Goal: Communication & Community: Answer question/provide support

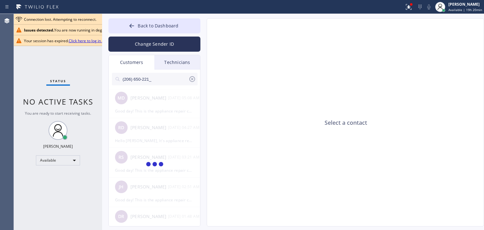
click at [162, 78] on input "(206) 650-221_" at bounding box center [155, 79] width 66 height 13
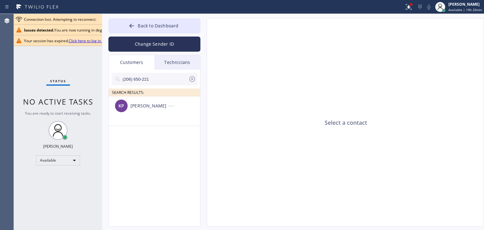
type input "(206) 650-221"
click at [165, 112] on div "KP Kevin Peterson --:--" at bounding box center [155, 105] width 92 height 19
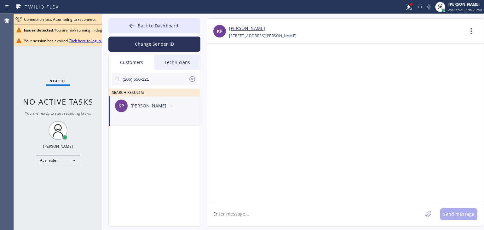
click at [258, 213] on textarea at bounding box center [314, 214] width 215 height 24
paste textarea "Good day! This is the appliance repair company you recently contacted. Unfortun…"
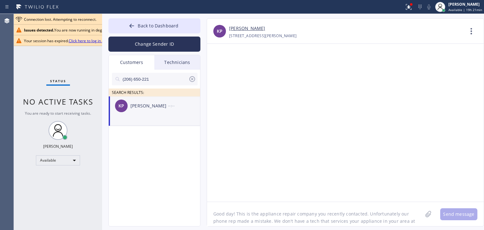
scroll to position [5, 0]
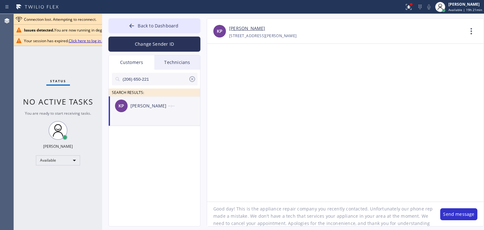
click at [282, 212] on textarea "Good day! This is the appliance repair company you recently contacted. Unfortun…" at bounding box center [320, 214] width 227 height 24
type textarea "Good day! This is the appliance repair company you recently contacted. Unfortun…"
click at [465, 217] on button "Send message" at bounding box center [458, 214] width 37 height 12
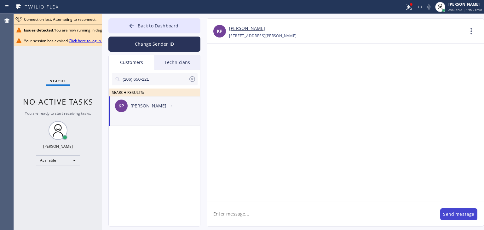
scroll to position [0, 0]
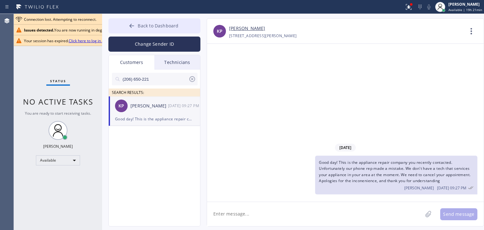
click at [182, 26] on button "Back to Dashboard" at bounding box center [154, 25] width 92 height 15
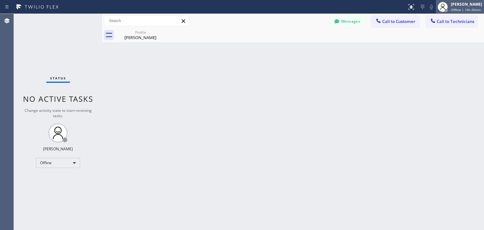
click at [461, 4] on div "[PERSON_NAME]" at bounding box center [466, 4] width 31 height 5
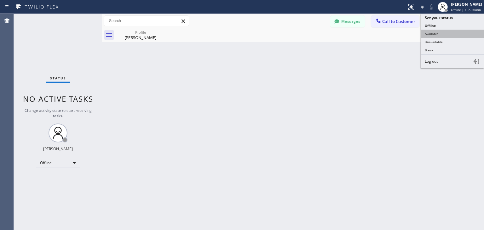
click at [446, 35] on button "Available" at bounding box center [452, 34] width 63 height 8
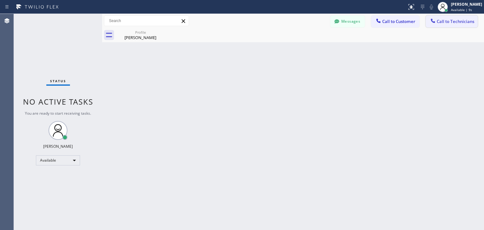
click at [462, 24] on button "Call to Technicians" at bounding box center [452, 21] width 52 height 12
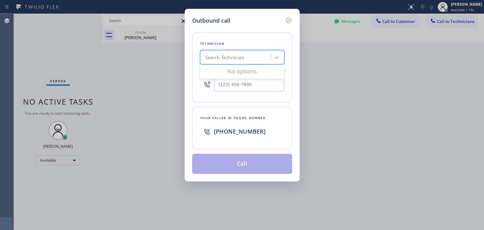
click at [228, 55] on div "Search Technician" at bounding box center [224, 57] width 39 height 7
type input "ф"
type input "[PERSON_NAME]"
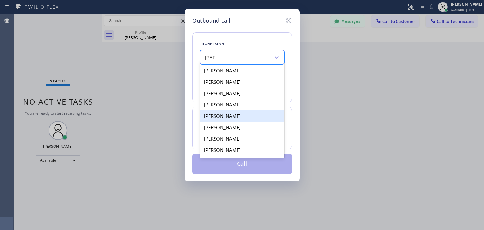
scroll to position [10, 0]
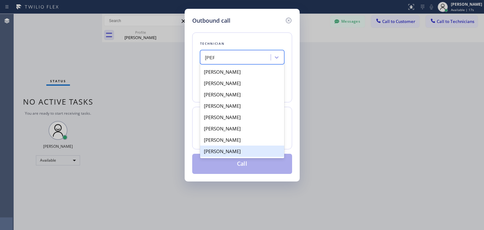
click at [245, 155] on div "[PERSON_NAME]" at bounding box center [242, 151] width 84 height 11
type input "[PHONE_NUMBER]"
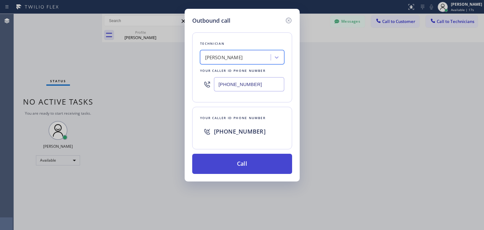
click at [248, 159] on button "Call" at bounding box center [242, 164] width 100 height 20
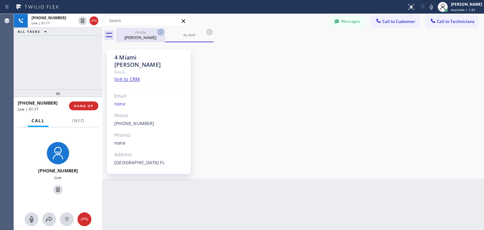
click at [159, 31] on icon at bounding box center [161, 32] width 8 height 8
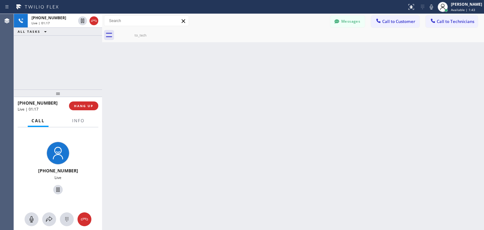
click at [0, 0] on icon at bounding box center [0, 0] width 0 height 0
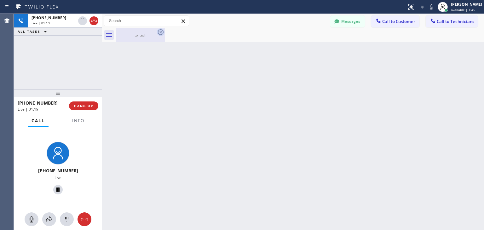
click at [163, 33] on icon at bounding box center [161, 32] width 6 height 6
click at [90, 102] on button "HANG UP" at bounding box center [83, 105] width 29 height 9
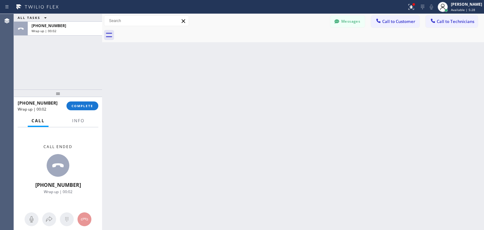
click at [325, 230] on html "Status report Issues detected These issues could affect your workflow. Please c…" at bounding box center [242, 115] width 484 height 230
click at [467, 16] on button "Call to Technicians" at bounding box center [452, 21] width 52 height 12
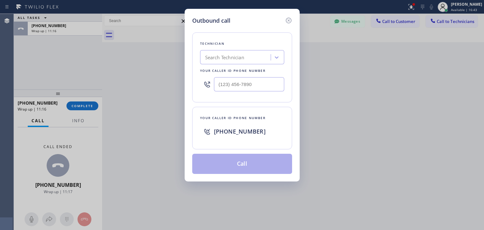
click at [259, 59] on div "Search Technician d" at bounding box center [242, 57] width 84 height 14
type input "dinislam"
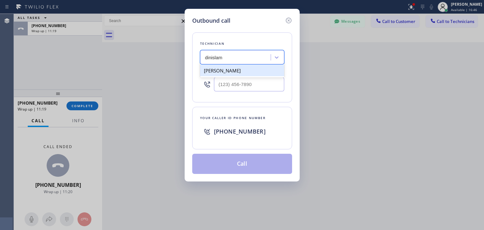
click at [255, 72] on div "[PERSON_NAME]" at bounding box center [242, 70] width 84 height 11
type input "[PHONE_NUMBER]"
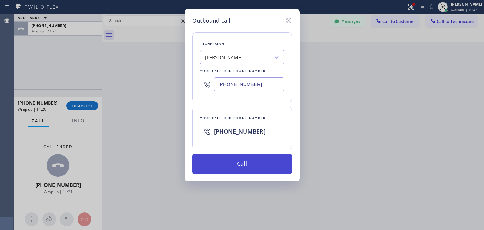
click at [253, 168] on button "Call" at bounding box center [242, 164] width 100 height 20
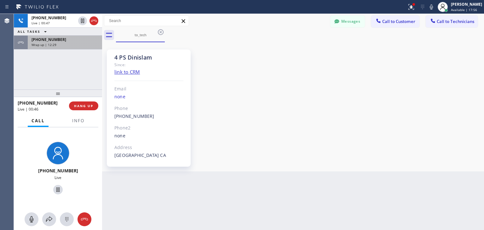
click at [66, 38] on div "[PHONE_NUMBER]" at bounding box center [65, 39] width 67 height 5
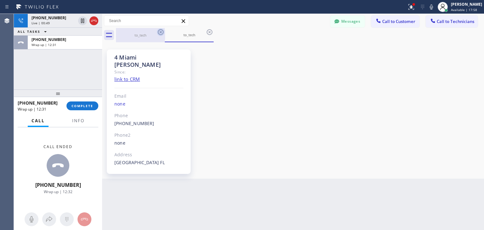
click at [161, 35] on icon at bounding box center [161, 32] width 8 height 8
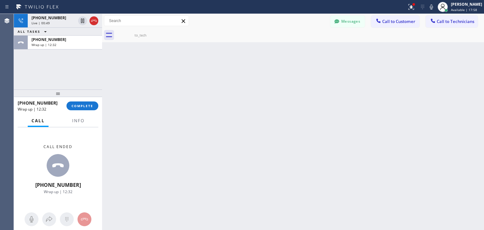
click at [0, 0] on icon at bounding box center [0, 0] width 0 height 0
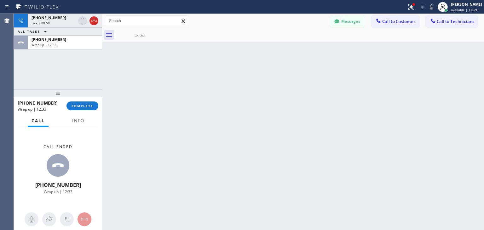
click at [0, 0] on icon at bounding box center [0, 0] width 0 height 0
click at [160, 33] on icon at bounding box center [161, 32] width 6 height 6
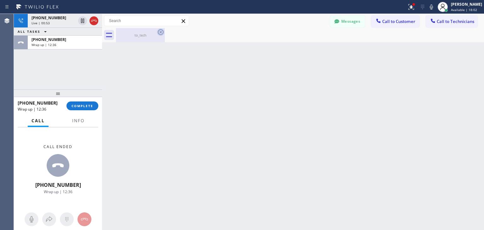
click at [160, 33] on icon at bounding box center [161, 32] width 6 height 6
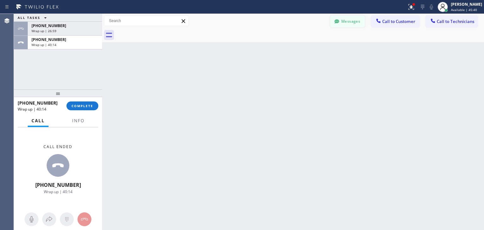
click at [342, 20] on button "Messages" at bounding box center [347, 21] width 35 height 12
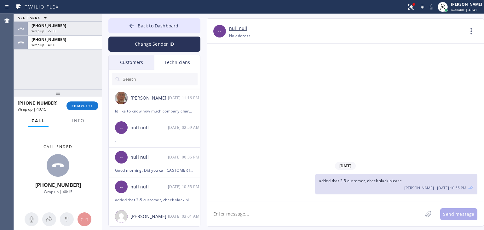
click at [128, 65] on div "Customers" at bounding box center [132, 62] width 46 height 14
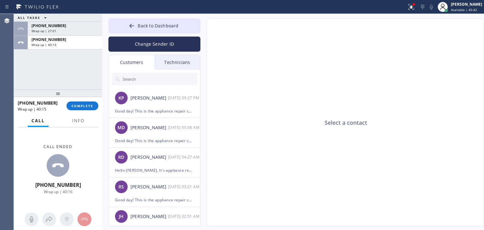
click at [149, 81] on input "text" at bounding box center [160, 79] width 76 height 13
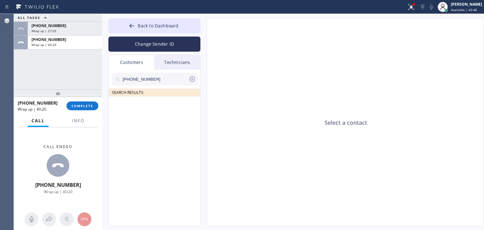
click at [177, 74] on input "[PHONE_NUMBER]" at bounding box center [155, 79] width 66 height 13
click at [178, 78] on input "(562) 715-457_" at bounding box center [155, 79] width 66 height 13
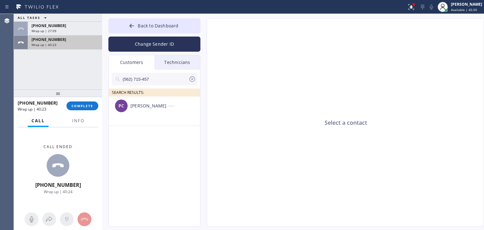
type input "(562) 715-457"
click at [76, 46] on div "Wrap up | 40:23" at bounding box center [65, 45] width 67 height 4
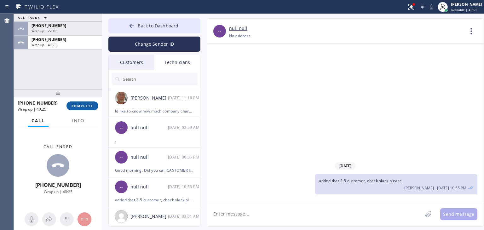
click at [88, 106] on span "COMPLETE" at bounding box center [83, 106] width 22 height 4
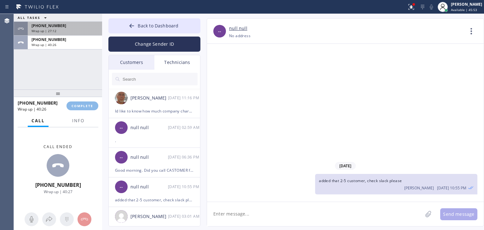
click at [95, 33] on div "[PHONE_NUMBER] Wrap up | 27:12" at bounding box center [64, 29] width 72 height 14
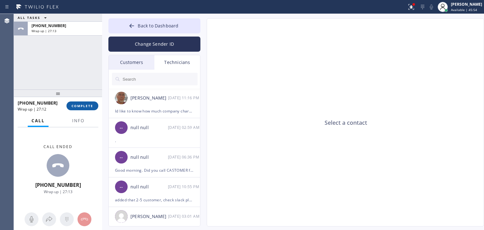
click at [90, 106] on span "COMPLETE" at bounding box center [83, 106] width 22 height 4
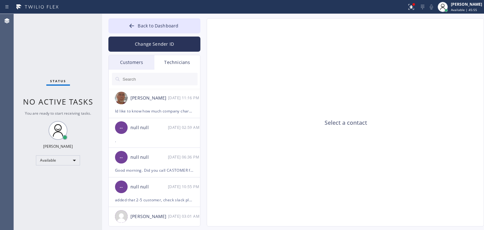
click at [137, 68] on div "Customers" at bounding box center [132, 62] width 46 height 14
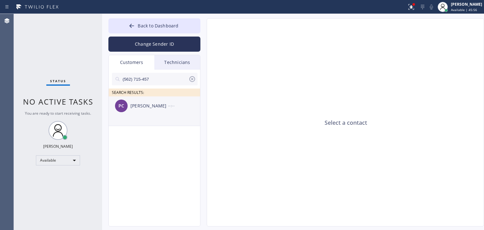
click at [170, 106] on div "--:--" at bounding box center [184, 105] width 33 height 7
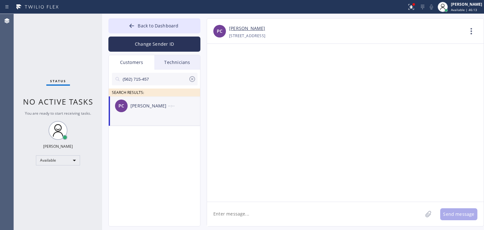
paste textarea "Good day! This is the appliance repair company you recently contacted. Unfortun…"
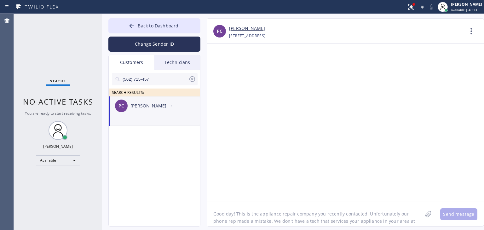
scroll to position [5, 0]
click at [268, 212] on textarea "Good day! This is the appliance repair company you recently contacted. Unfortun…" at bounding box center [314, 214] width 215 height 24
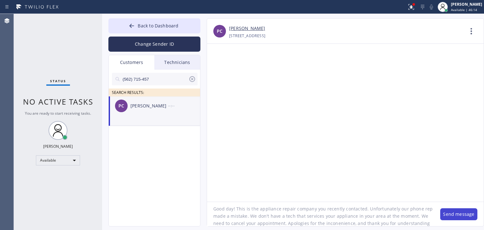
type textarea "Good day! This is the appliance repair company you recently contacted. Unfortun…"
click at [447, 213] on button "Send message" at bounding box center [458, 214] width 37 height 12
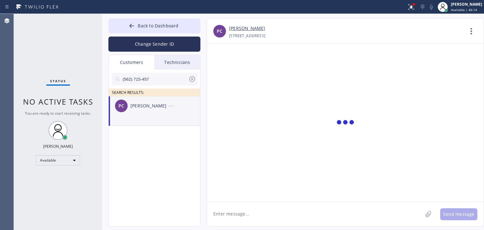
scroll to position [0, 0]
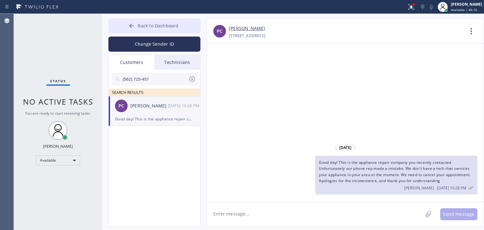
click at [177, 28] on span "Back to Dashboard" at bounding box center [158, 26] width 41 height 6
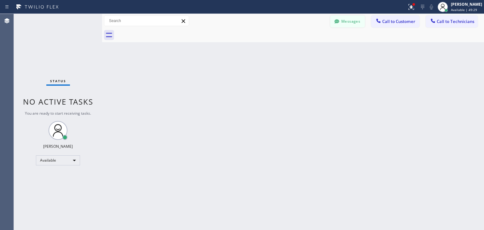
drag, startPoint x: 354, startPoint y: 30, endPoint x: 361, endPoint y: 15, distance: 16.3
click at [361, 15] on div "Messages Call to Customer Call to Technicians Outbound call Location Search loc…" at bounding box center [293, 28] width 382 height 28
click at [361, 15] on button "Messages" at bounding box center [347, 21] width 35 height 12
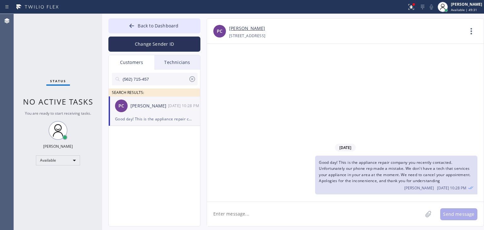
click at [172, 78] on input "(562) 715-457" at bounding box center [155, 79] width 66 height 13
type input "="
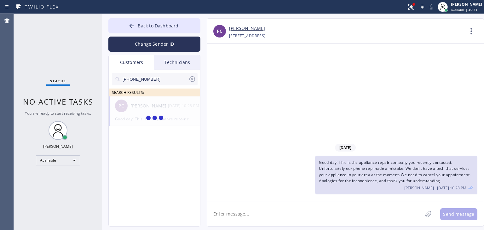
click at [172, 78] on input "[PHONE_NUMBER]" at bounding box center [155, 79] width 66 height 13
click at [173, 79] on input "(619) 370-744" at bounding box center [155, 79] width 66 height 13
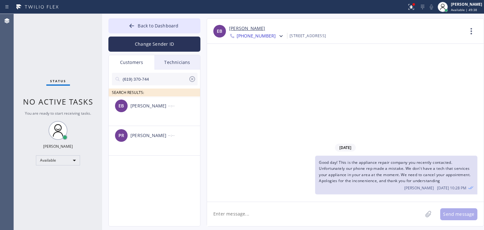
type input "(619) 370-744"
drag, startPoint x: 160, startPoint y: 111, endPoint x: 162, endPoint y: 140, distance: 28.7
click at [162, 140] on ul "EB [PERSON_NAME] --:-- [PERSON_NAME] [PERSON_NAME] --:--" at bounding box center [155, 132] width 92 height 73
click at [162, 140] on div "[PERSON_NAME] [PERSON_NAME] --:--" at bounding box center [155, 135] width 92 height 19
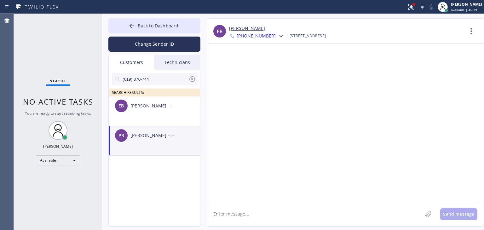
click at [280, 218] on textarea at bounding box center [314, 214] width 215 height 24
paste textarea "Good day! This is the appliance repair company you recently contacted. Unfortun…"
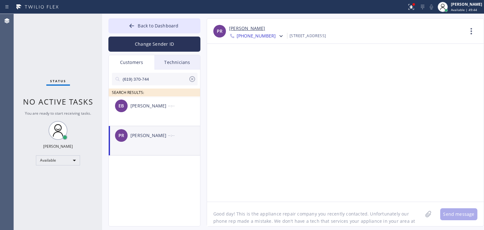
scroll to position [5, 0]
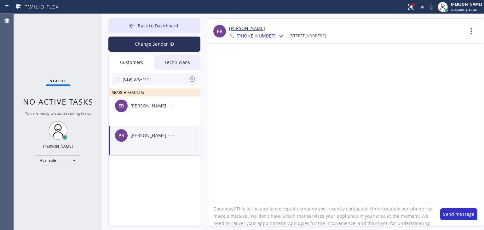
click at [233, 209] on textarea "Good day! This is the appliance repair company you recently contacted. Unfortun…" at bounding box center [320, 214] width 227 height 24
click at [400, 224] on textarea "Good day [PERSON_NAME]! This is the appliance repair company you recently conta…" at bounding box center [320, 214] width 227 height 24
click at [349, 214] on textarea "Good day [PERSON_NAME]! This is the appliance repair company you recently conta…" at bounding box center [320, 214] width 227 height 24
click at [321, 214] on textarea "Good day [PERSON_NAME]! This is the appliance repair company you recently conta…" at bounding box center [320, 214] width 227 height 24
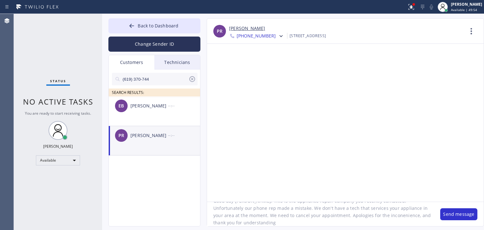
click at [313, 215] on textarea "Good day [PERSON_NAME]! This is the appliance repair company you recently conta…" at bounding box center [320, 214] width 227 height 24
click at [309, 218] on textarea "Good day [PERSON_NAME]! This is the appliance repair company you recently conta…" at bounding box center [320, 214] width 227 height 24
click at [305, 219] on textarea "Good day [PERSON_NAME]! This is the appliance repair company you recently conta…" at bounding box center [320, 214] width 227 height 24
click at [411, 213] on textarea "Good day [PERSON_NAME]! This is the appliance repair company you recently conta…" at bounding box center [320, 214] width 227 height 24
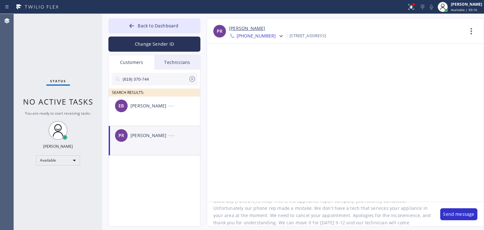
click at [414, 209] on textarea "Good day [PERSON_NAME]! This is the appliance repair company you recently conta…" at bounding box center [320, 214] width 227 height 24
click at [401, 224] on textarea "Good day [PERSON_NAME]! This is the appliance repair company you recently conta…" at bounding box center [320, 214] width 227 height 24
type textarea "Good day [PERSON_NAME]! This is the appliance repair company you recently conta…"
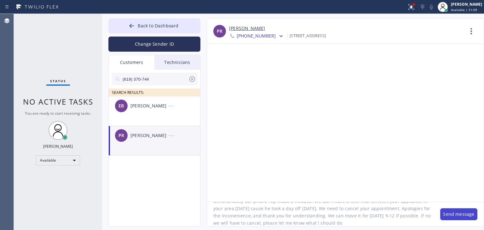
click at [465, 215] on button "Send message" at bounding box center [458, 214] width 37 height 12
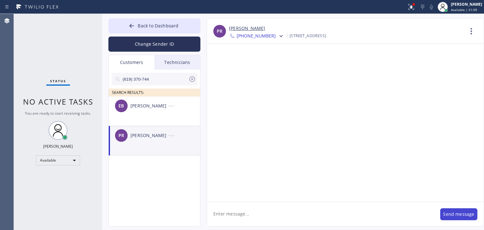
scroll to position [0, 0]
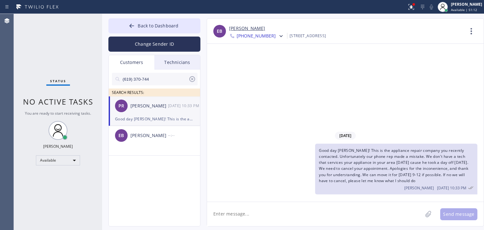
click at [393, 152] on span "Good day [PERSON_NAME]! This is the appliance repair company you recently conta…" at bounding box center [393, 166] width 149 height 36
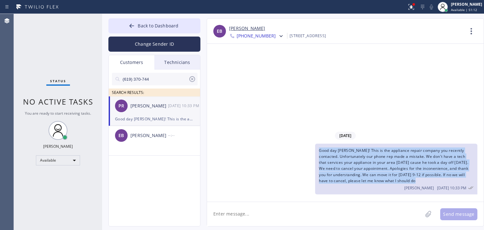
click at [393, 152] on span "Good day [PERSON_NAME]! This is the appliance repair company you recently conta…" at bounding box center [393, 166] width 149 height 36
copy span "Good day [PERSON_NAME]! This is the appliance repair company you recently conta…"
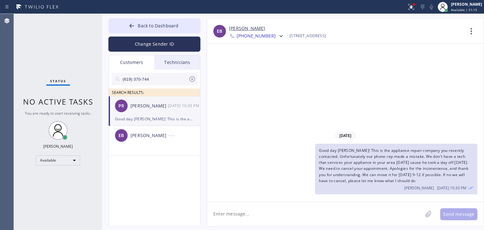
click at [276, 37] on div at bounding box center [280, 37] width 9 height 8
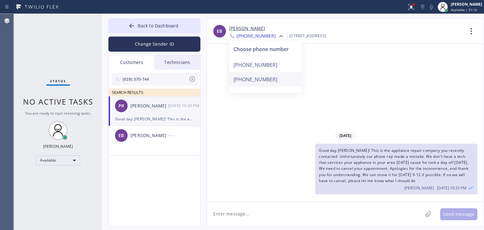
click at [268, 75] on div "[PHONE_NUMBER]" at bounding box center [265, 79] width 72 height 14
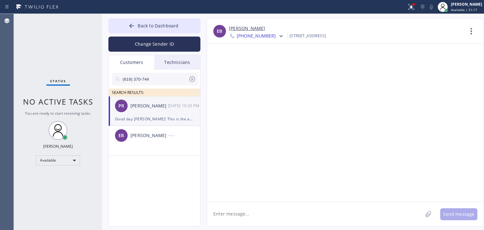
paste textarea "Good day [PERSON_NAME]! This is the appliance repair company you recently conta…"
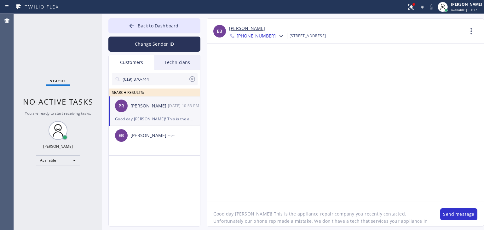
click at [287, 218] on textarea "Good day [PERSON_NAME]! This is the appliance repair company you recently conta…" at bounding box center [320, 214] width 227 height 24
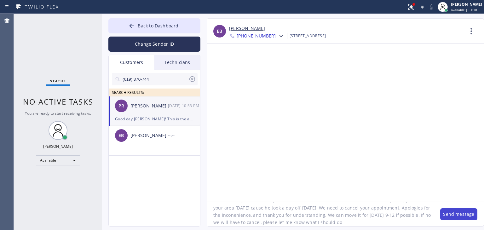
type textarea "Good day [PERSON_NAME]! This is the appliance repair company you recently conta…"
click at [441, 215] on button "Send message" at bounding box center [458, 214] width 37 height 12
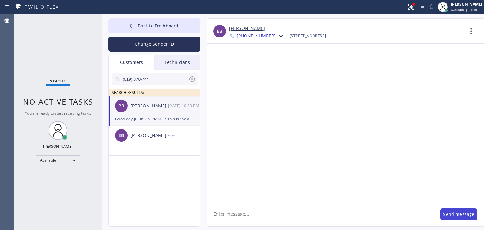
scroll to position [0, 0]
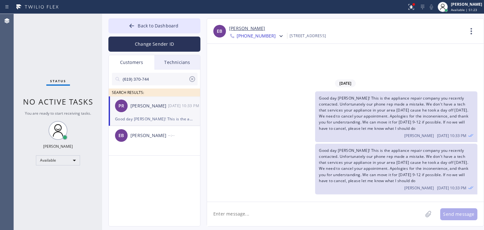
click at [266, 40] on span "[PHONE_NUMBER]" at bounding box center [256, 37] width 39 height 8
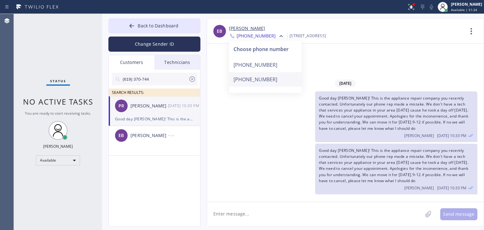
click at [267, 80] on div "[PHONE_NUMBER]" at bounding box center [265, 79] width 72 height 14
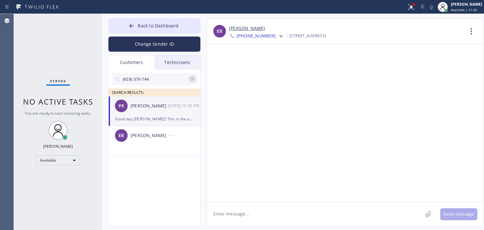
click at [295, 204] on textarea at bounding box center [314, 214] width 215 height 24
paste textarea "Good day [PERSON_NAME]! This is the appliance repair company you recently conta…"
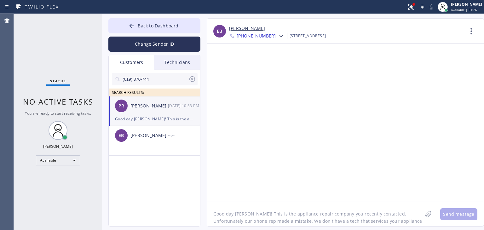
scroll to position [27, 0]
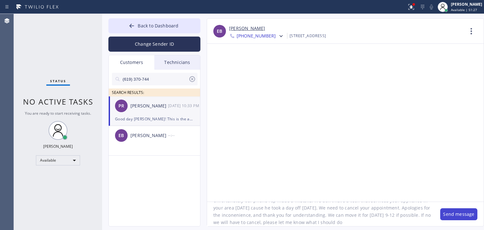
type textarea "Good day [PERSON_NAME]! This is the appliance repair company you recently conta…"
click at [450, 217] on button "Send message" at bounding box center [458, 214] width 37 height 12
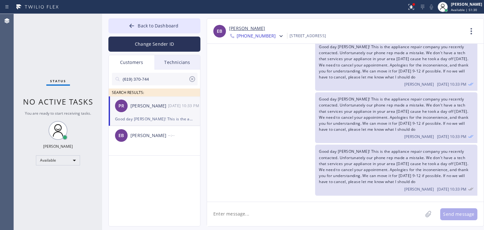
scroll to position [0, 0]
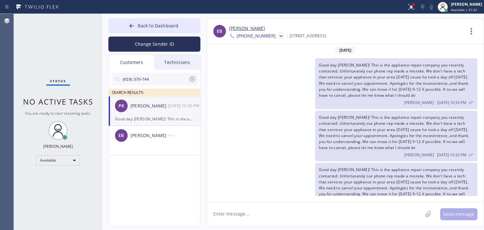
click at [277, 39] on div at bounding box center [281, 36] width 8 height 8
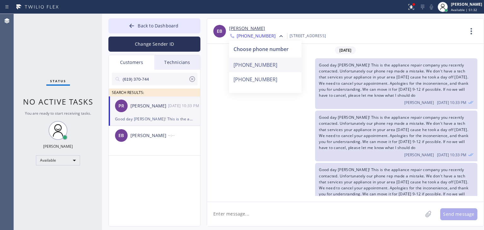
click at [268, 62] on div "[PHONE_NUMBER]" at bounding box center [265, 65] width 72 height 14
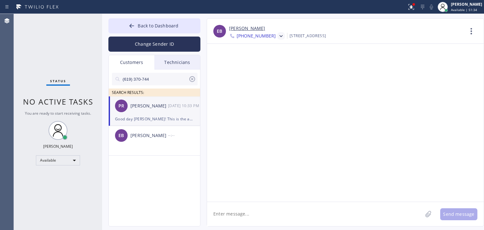
click at [278, 38] on icon at bounding box center [281, 36] width 6 height 6
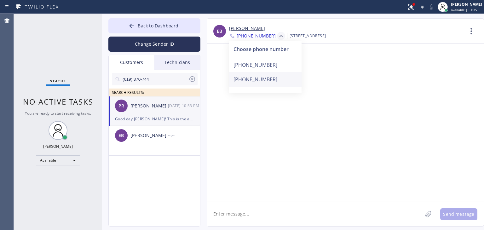
click at [269, 73] on div "[PHONE_NUMBER]" at bounding box center [265, 79] width 72 height 14
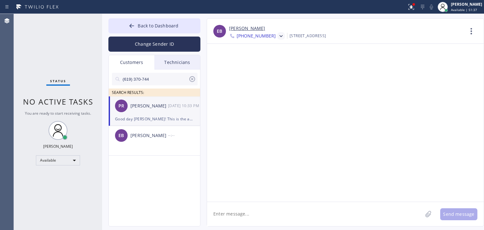
click at [273, 46] on div at bounding box center [345, 123] width 277 height 158
click at [180, 119] on div "Good day [PERSON_NAME]! This is the appliance repair company you recently conta…" at bounding box center [154, 118] width 79 height 7
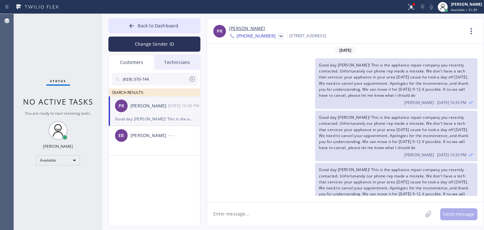
scroll to position [18, 0]
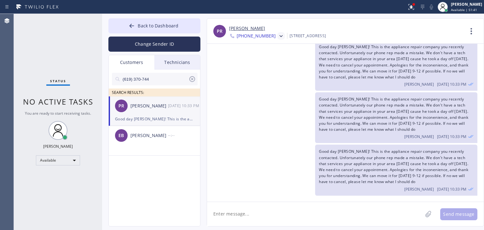
click at [278, 37] on icon at bounding box center [281, 36] width 6 height 6
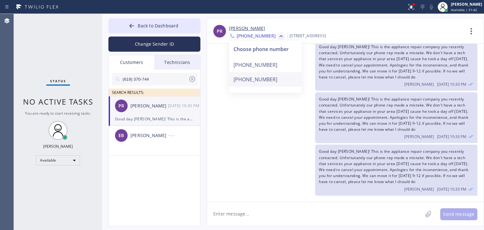
click at [258, 82] on div "[PHONE_NUMBER]" at bounding box center [265, 79] width 72 height 14
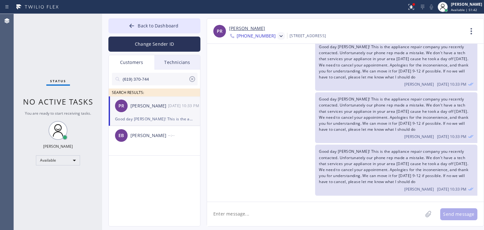
scroll to position [0, 0]
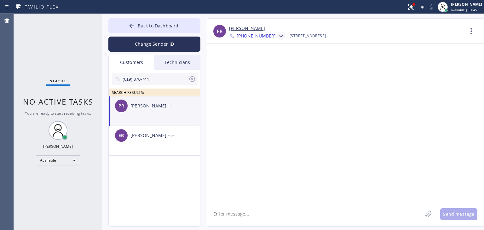
paste textarea "Good day [PERSON_NAME]! This is the appliance repair company you recently conta…"
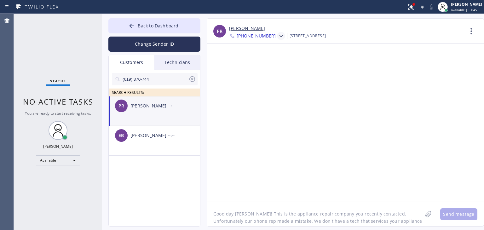
scroll to position [27, 0]
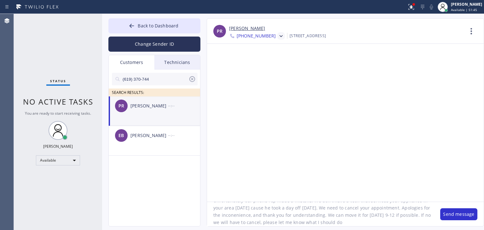
click at [289, 215] on textarea "Good day [PERSON_NAME]! This is the appliance repair company you recently conta…" at bounding box center [320, 214] width 227 height 24
type textarea "Good day [PERSON_NAME]! This is the appliance repair company you recently conta…"
click at [464, 215] on button "Send message" at bounding box center [458, 214] width 37 height 12
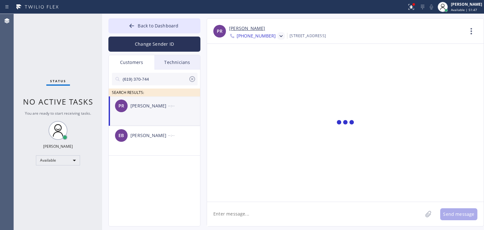
scroll to position [0, 0]
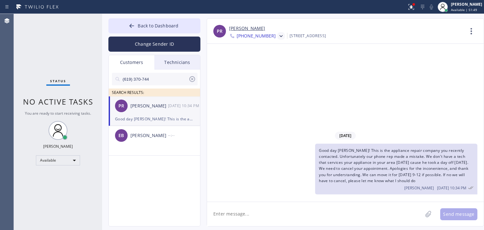
click at [263, 34] on span "[PHONE_NUMBER]" at bounding box center [256, 37] width 39 height 8
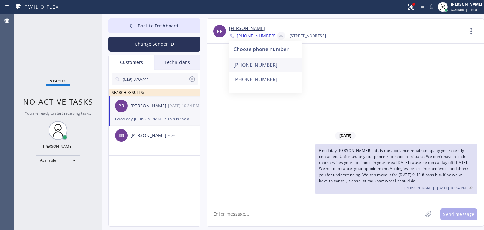
click at [267, 59] on div "[PHONE_NUMBER]" at bounding box center [265, 65] width 72 height 14
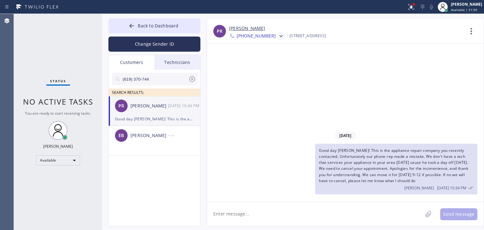
scroll to position [18, 0]
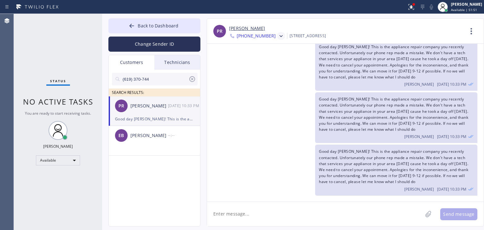
click at [315, 215] on textarea at bounding box center [314, 214] width 215 height 24
type textarea "I don't know why it sent 2 copies -_-"
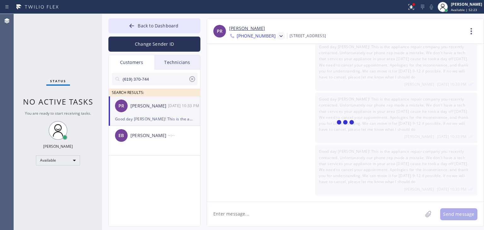
scroll to position [40, 0]
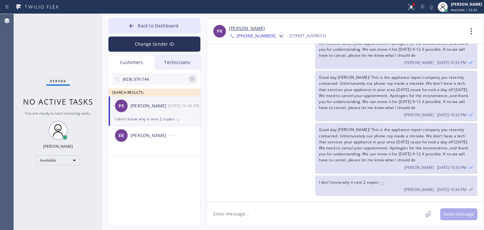
click at [347, 207] on textarea at bounding box center [314, 214] width 215 height 24
click at [193, 26] on button "Back to Dashboard" at bounding box center [154, 25] width 92 height 15
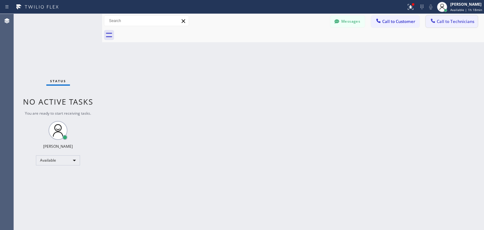
click at [468, 25] on button "Call to Technicians" at bounding box center [452, 21] width 52 height 12
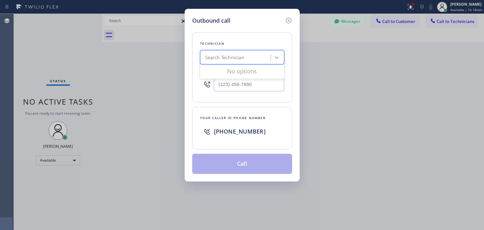
click at [260, 63] on div "Search Technician" at bounding box center [242, 57] width 84 height 14
type input "p"
type input "[PERSON_NAME]"
click at [243, 74] on div "[PERSON_NAME]" at bounding box center [242, 70] width 84 height 11
type input "[PHONE_NUMBER]"
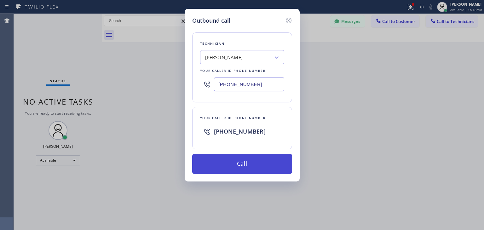
click at [237, 173] on button "Call" at bounding box center [242, 164] width 100 height 20
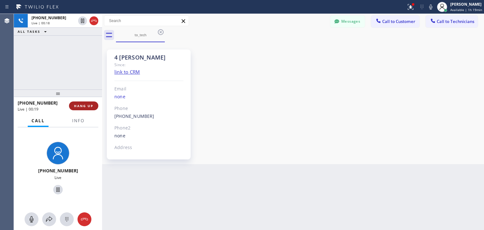
click at [91, 103] on button "HANG UP" at bounding box center [83, 105] width 29 height 9
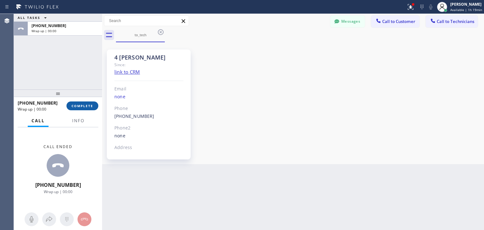
click at [91, 103] on button "COMPLETE" at bounding box center [82, 105] width 32 height 9
